Goal: Transaction & Acquisition: Subscribe to service/newsletter

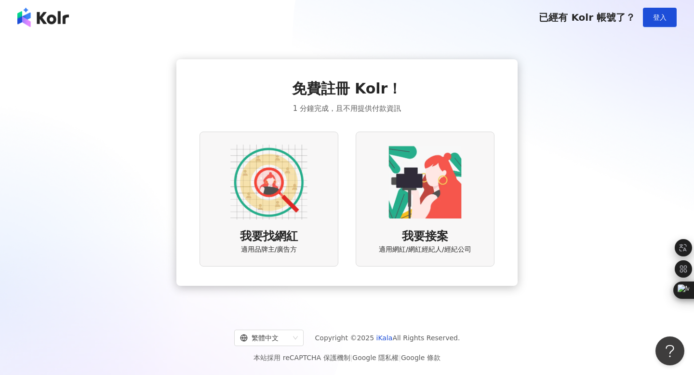
click at [263, 188] on img at bounding box center [268, 182] width 77 height 77
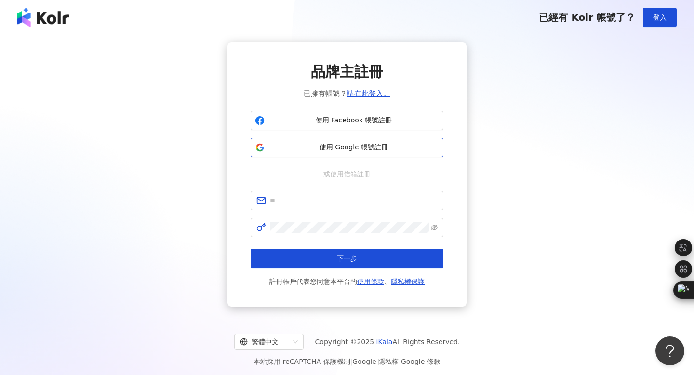
click at [320, 147] on span "使用 Google 帳號註冊" at bounding box center [353, 148] width 171 height 10
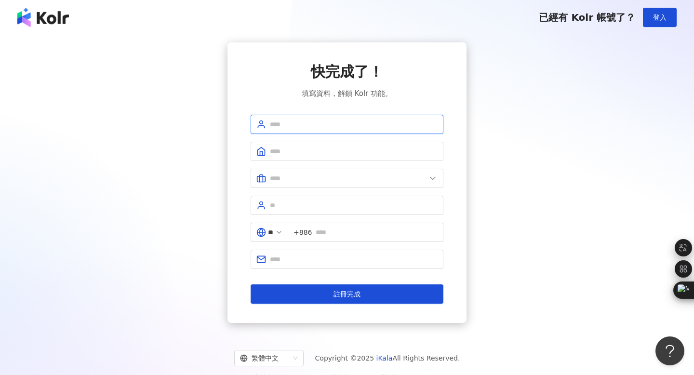
click at [323, 122] on input "text" at bounding box center [354, 124] width 168 height 11
type input "*********"
click at [329, 158] on span at bounding box center [346, 151] width 193 height 19
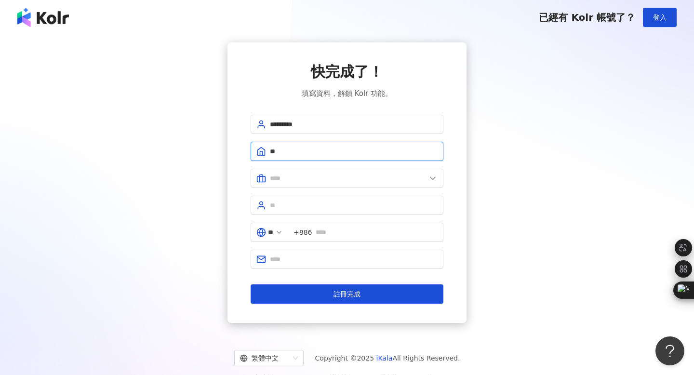
type input "*"
type input "**********"
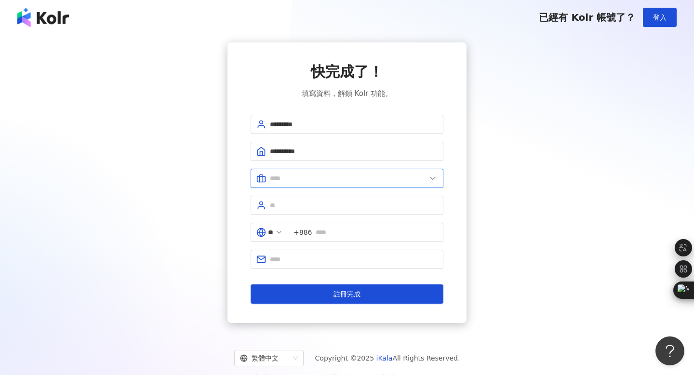
click at [332, 181] on input "text" at bounding box center [348, 178] width 156 height 11
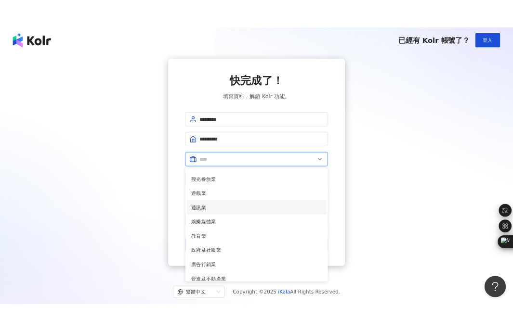
scroll to position [130, 0]
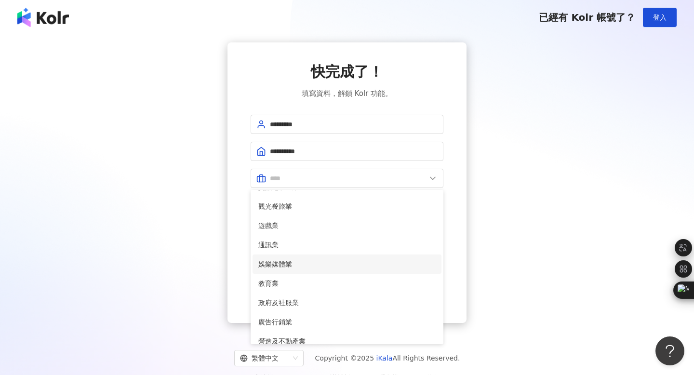
click at [296, 267] on span "娛樂媒體業" at bounding box center [346, 264] width 177 height 11
type input "*****"
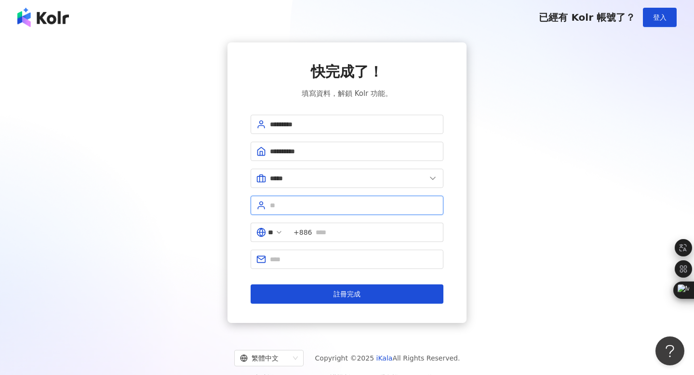
click at [311, 205] on input "text" at bounding box center [354, 205] width 168 height 11
type input "*****"
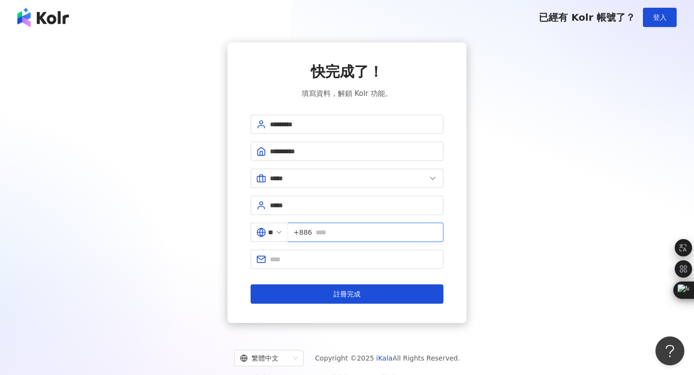
click at [325, 233] on input "text" at bounding box center [377, 232] width 122 height 11
type input "**********"
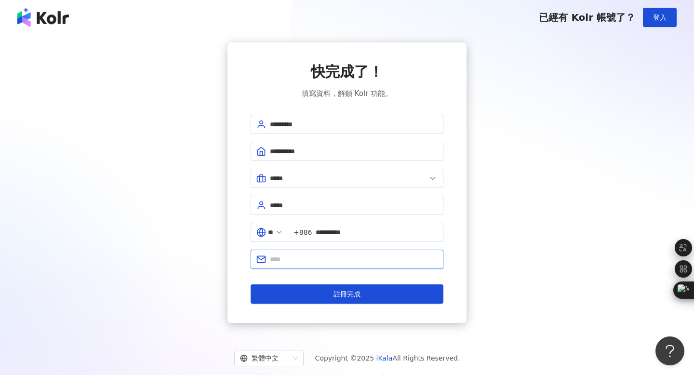
click at [350, 263] on input "text" at bounding box center [354, 259] width 168 height 11
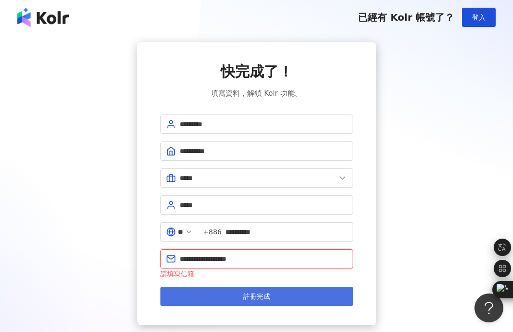
type input "**********"
click at [200, 304] on button "註冊完成" at bounding box center [256, 296] width 193 height 19
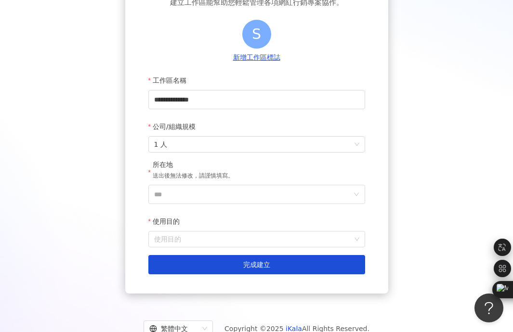
scroll to position [109, 0]
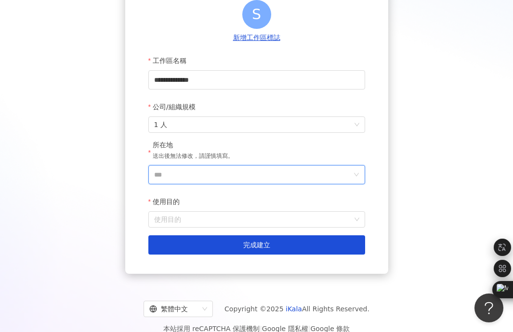
click at [219, 175] on input "***" at bounding box center [252, 175] width 197 height 18
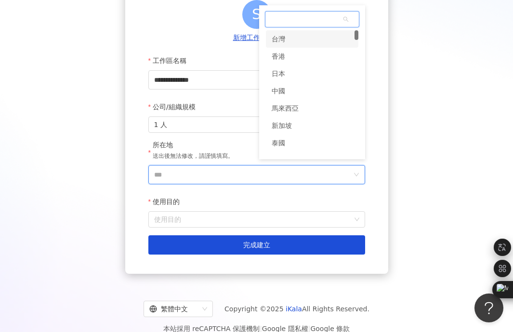
click at [280, 31] on div "台灣" at bounding box center [278, 38] width 13 height 17
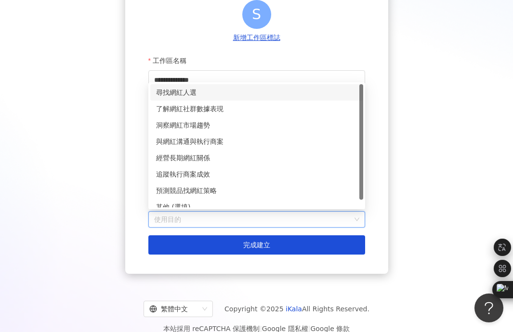
click at [197, 224] on input "使用目的" at bounding box center [256, 219] width 205 height 15
click at [237, 94] on div "尋找網紅人選" at bounding box center [256, 92] width 201 height 11
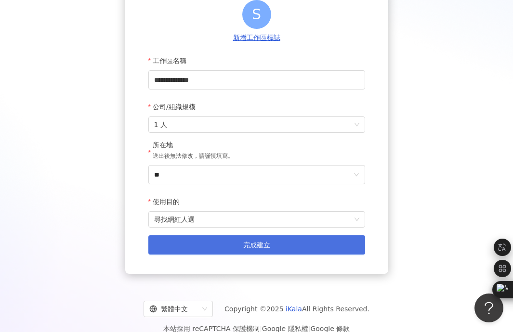
click at [205, 245] on button "完成建立" at bounding box center [256, 245] width 217 height 19
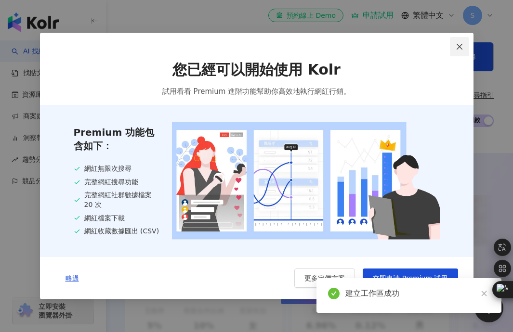
click at [457, 43] on icon "close" at bounding box center [460, 46] width 6 height 6
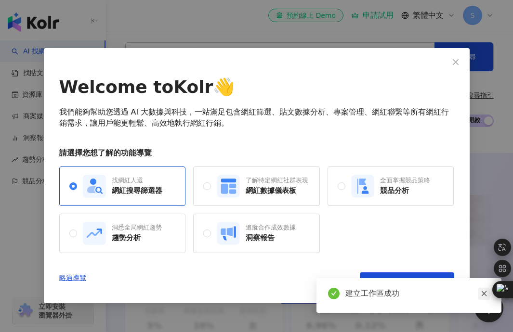
click at [486, 295] on icon "close" at bounding box center [484, 293] width 7 height 7
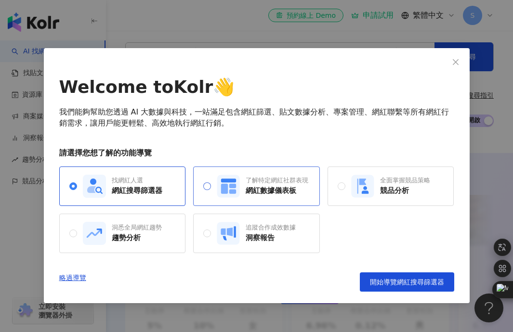
click at [218, 182] on rect at bounding box center [228, 186] width 23 height 23
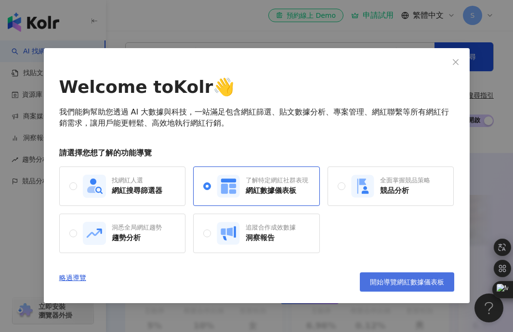
click at [420, 276] on button "開始導覽網紅數據儀表板" at bounding box center [407, 282] width 94 height 19
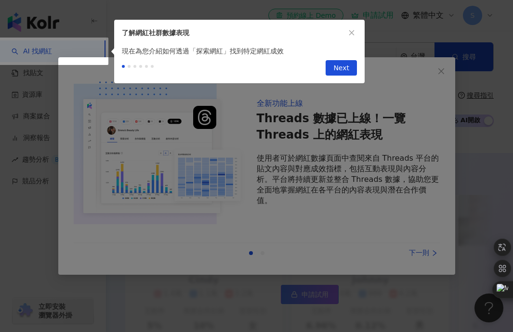
click at [347, 67] on span "Next" at bounding box center [341, 68] width 16 height 15
type input "**********"
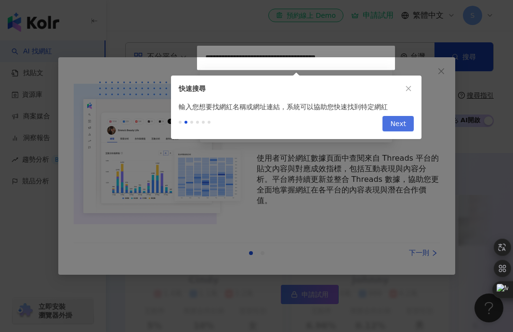
click at [397, 126] on span "Next" at bounding box center [398, 124] width 16 height 15
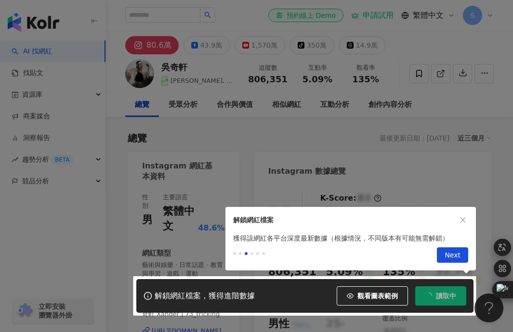
click at [453, 250] on span "Next" at bounding box center [453, 255] width 16 height 15
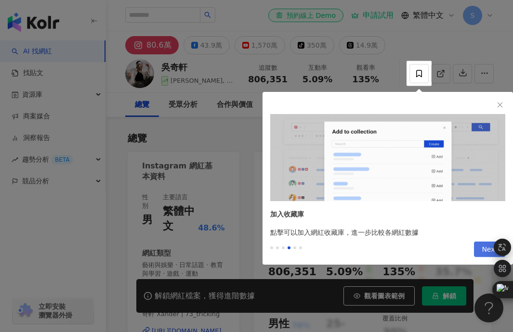
click at [491, 247] on span "Next" at bounding box center [490, 249] width 16 height 15
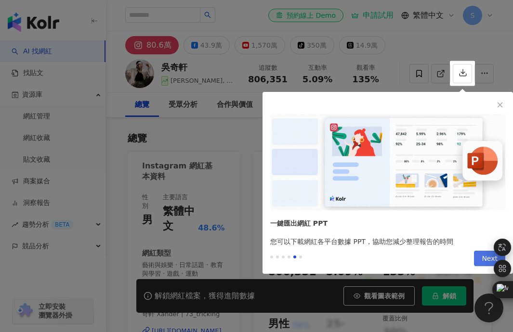
click at [491, 247] on div "Previous Next" at bounding box center [388, 260] width 250 height 27
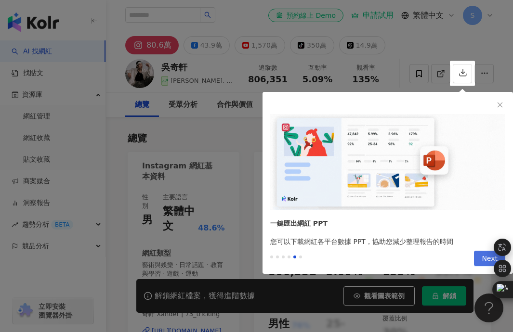
click at [484, 254] on span "Next" at bounding box center [490, 258] width 16 height 15
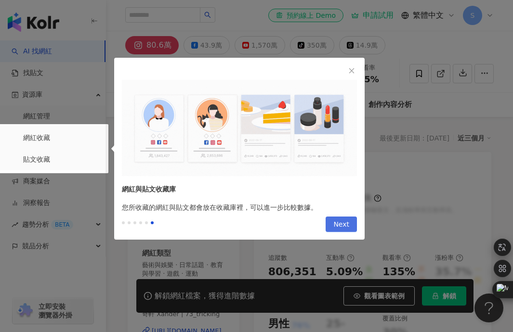
click at [336, 231] on span "Next" at bounding box center [341, 224] width 16 height 15
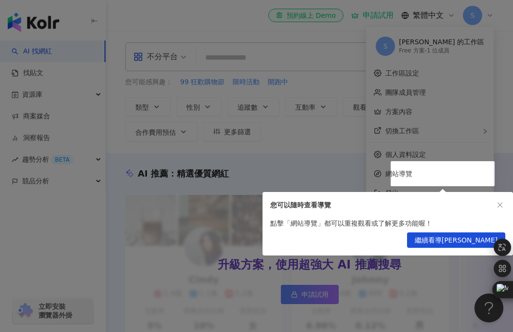
click at [482, 234] on span "繼續看導[PERSON_NAME]" at bounding box center [456, 240] width 83 height 15
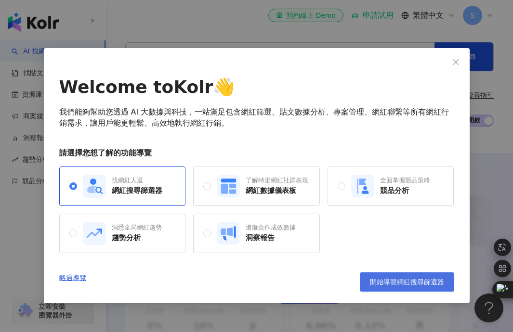
click at [408, 283] on span "開始導覽網紅搜尋篩選器" at bounding box center [407, 282] width 74 height 8
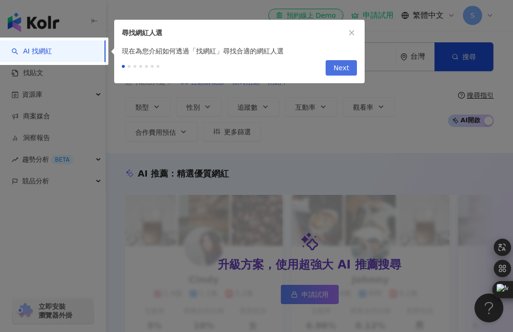
click at [337, 64] on span "Next" at bounding box center [341, 68] width 16 height 15
type input "*********"
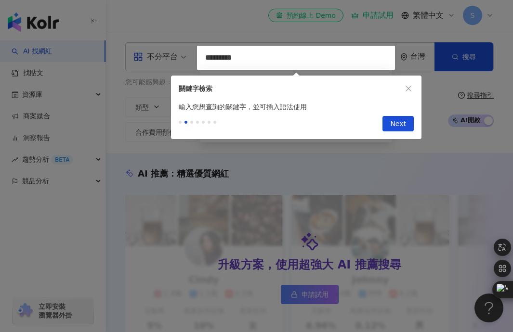
click at [395, 114] on div "Previous Next" at bounding box center [296, 125] width 250 height 27
click at [399, 120] on span "Next" at bounding box center [398, 124] width 16 height 15
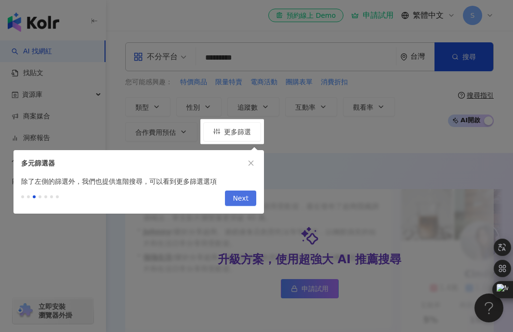
click at [237, 198] on span "Next" at bounding box center [241, 198] width 16 height 15
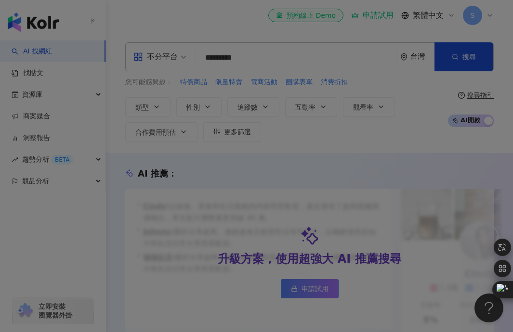
click at [300, 156] on div at bounding box center [256, 166] width 513 height 332
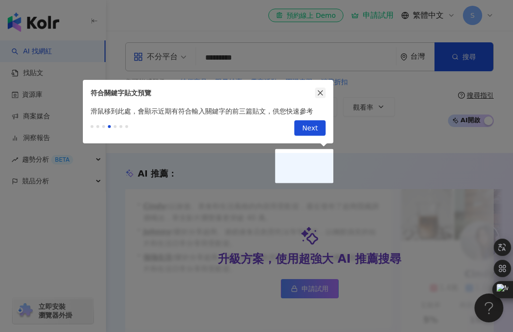
click at [321, 93] on icon "close" at bounding box center [320, 93] width 5 height 5
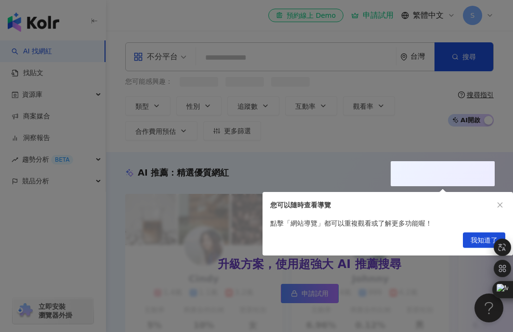
scroll to position [19, 0]
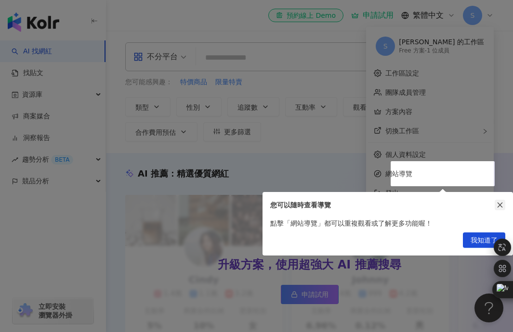
click at [497, 203] on icon "close" at bounding box center [500, 205] width 7 height 7
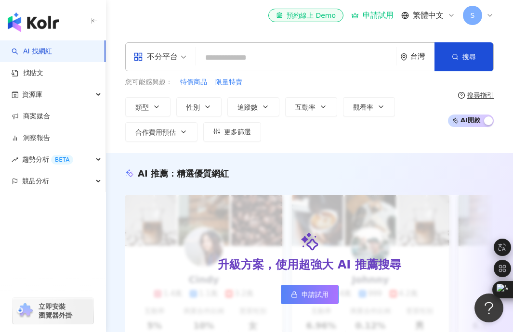
click at [172, 56] on div "不分平台" at bounding box center [155, 56] width 44 height 15
click at [251, 60] on input "search" at bounding box center [296, 58] width 192 height 18
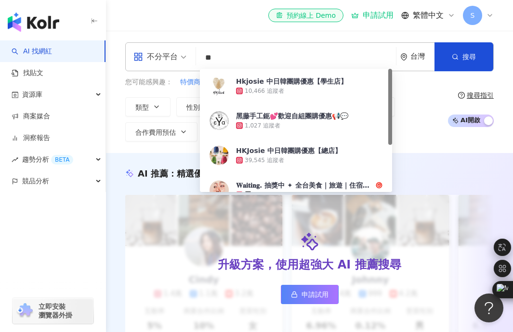
type input "*"
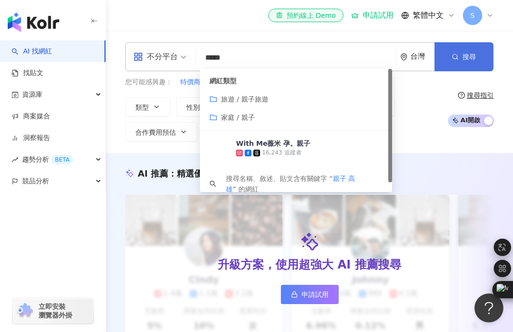
type input "*****"
click at [455, 57] on icon "button" at bounding box center [455, 56] width 7 height 7
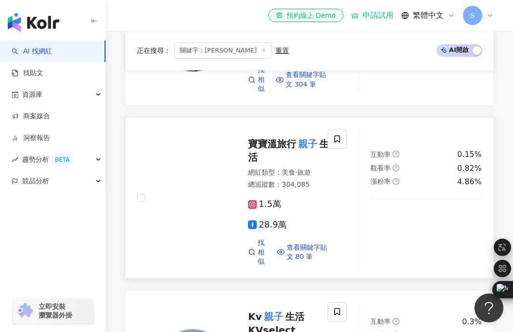
scroll to position [402, 0]
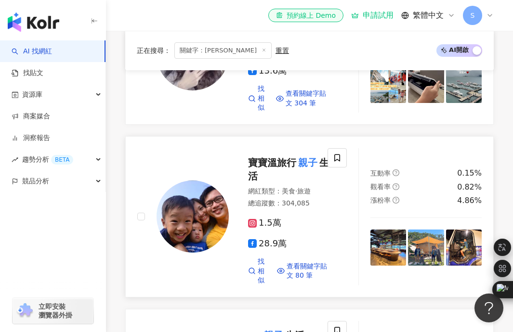
click at [258, 228] on span "1.5萬" at bounding box center [264, 223] width 33 height 10
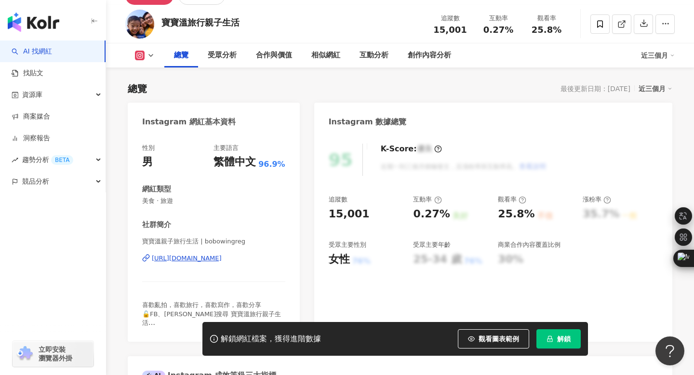
click at [193, 258] on div "https://www.instagram.com/bobowingreg/" at bounding box center [187, 258] width 70 height 9
